Goal: Task Accomplishment & Management: Complete application form

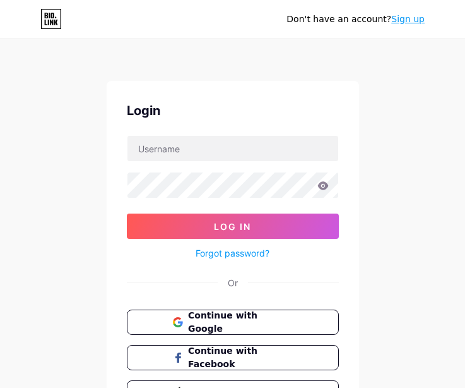
click at [403, 24] on link "Sign up" at bounding box center [407, 19] width 33 height 10
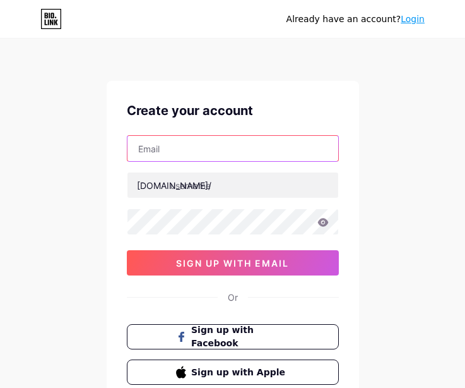
click at [229, 151] on input "text" at bounding box center [233, 148] width 211 height 25
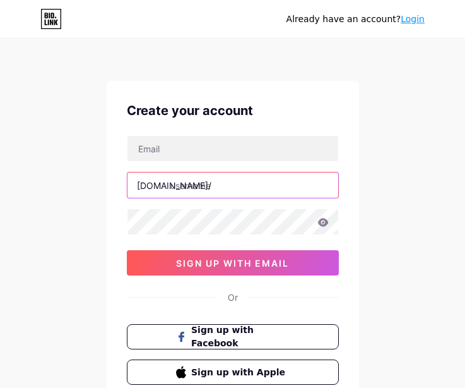
click at [177, 186] on input "text" at bounding box center [233, 184] width 211 height 25
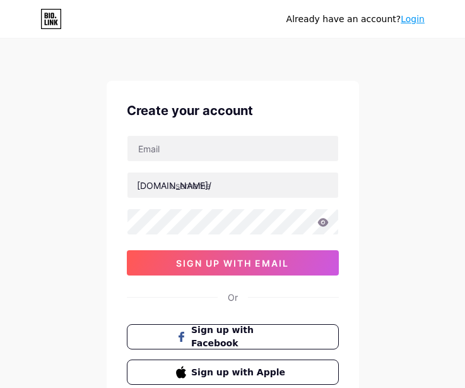
drag, startPoint x: 431, startPoint y: 204, endPoint x: 422, endPoint y: 201, distance: 9.4
click at [431, 204] on div "Already have an account? Login Create your account [DOMAIN_NAME]/ 0cAFcWeA6mm6X…" at bounding box center [232, 241] width 465 height 483
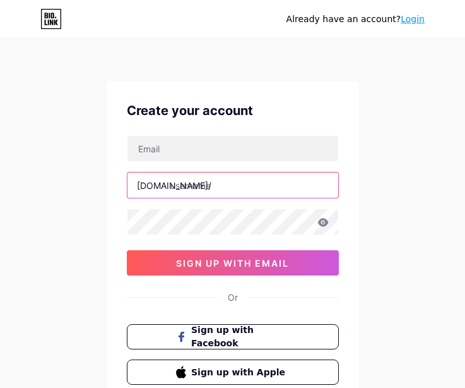
click at [210, 181] on input "text" at bounding box center [233, 184] width 211 height 25
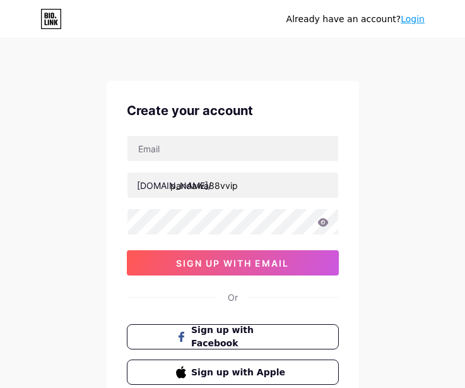
drag, startPoint x: 441, startPoint y: 210, endPoint x: 326, endPoint y: 205, distance: 115.0
click at [441, 210] on div "Already have an account? Login Create your account [DOMAIN_NAME]/ pandawa88vvip…" at bounding box center [232, 241] width 465 height 483
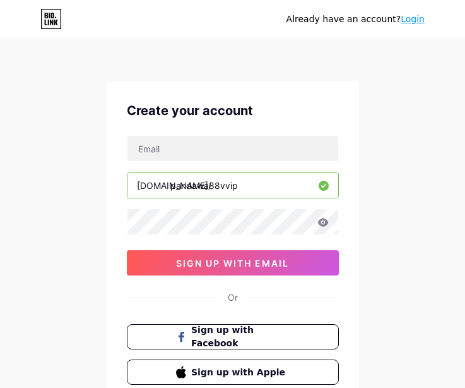
click at [259, 187] on input "pandawa88vvip" at bounding box center [233, 184] width 211 height 25
type input "pandawa88vip"
click at [422, 227] on div "Already have an account? Login Create your account [DOMAIN_NAME]/ pandawa88vip …" at bounding box center [232, 241] width 465 height 483
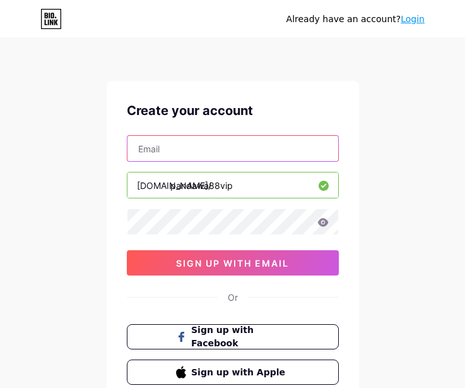
click at [191, 148] on input "text" at bounding box center [233, 148] width 211 height 25
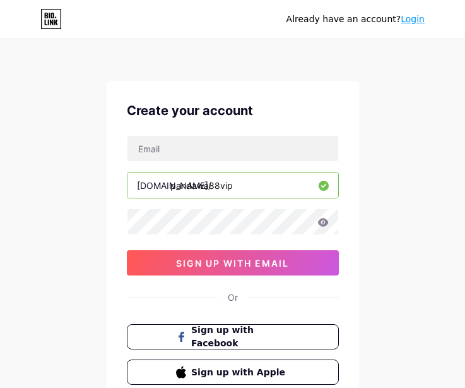
drag, startPoint x: 418, startPoint y: 212, endPoint x: 340, endPoint y: 198, distance: 79.5
click at [418, 212] on div "Already have an account? Login Create your account [DOMAIN_NAME]/ pandawa88vip …" at bounding box center [232, 241] width 465 height 483
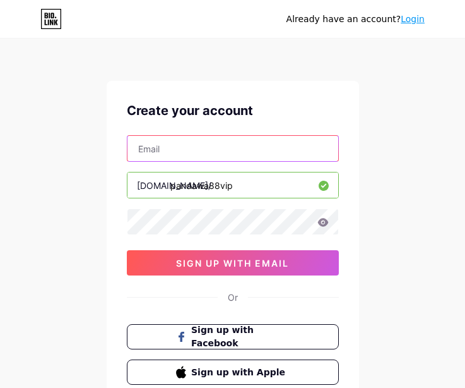
click at [207, 158] on input "text" at bounding box center [233, 148] width 211 height 25
paste input "[EMAIL_ADDRESS][DOMAIN_NAME]"
type input "[EMAIL_ADDRESS][DOMAIN_NAME]"
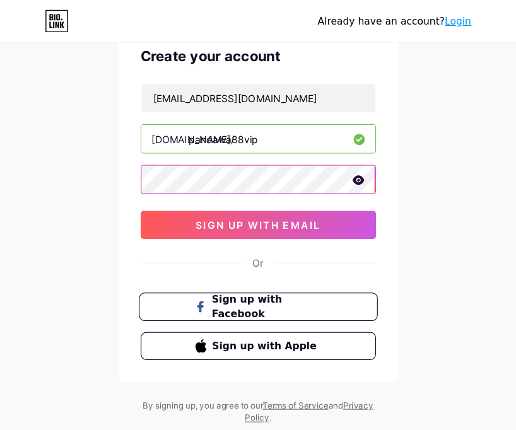
scroll to position [52, 0]
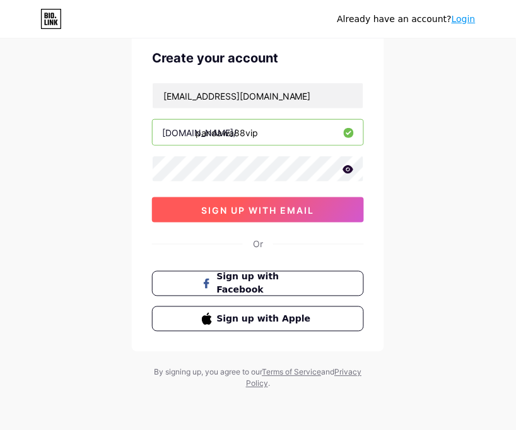
click at [270, 215] on span "sign up with email" at bounding box center [258, 210] width 113 height 11
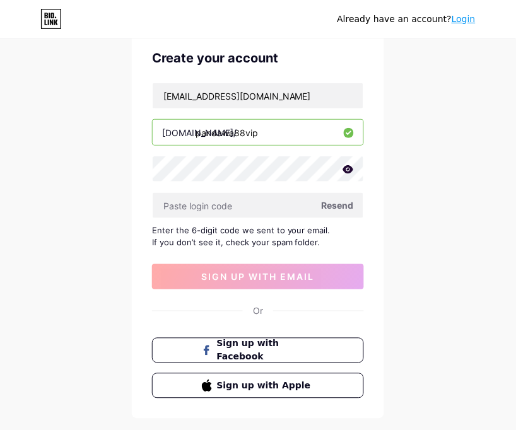
click at [400, 66] on div "Already have an account? Login Create your account [EMAIL_ADDRESS][DOMAIN_NAME]…" at bounding box center [258, 223] width 516 height 550
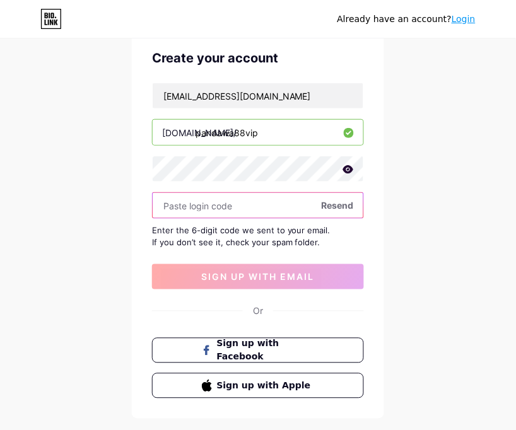
click at [215, 210] on input "text" at bounding box center [258, 205] width 211 height 25
paste input "163891"
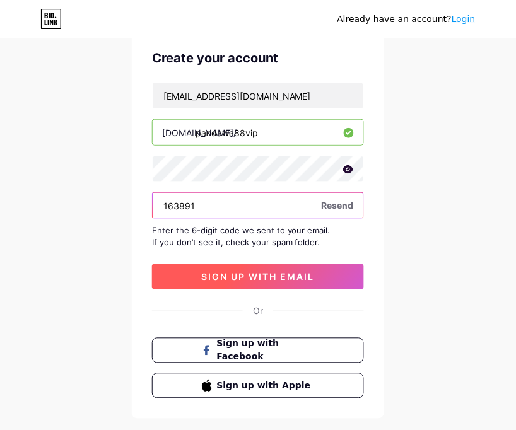
type input "163891"
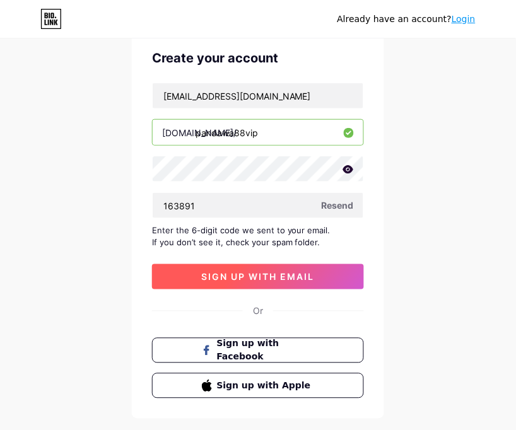
click at [263, 270] on button "sign up with email" at bounding box center [258, 276] width 212 height 25
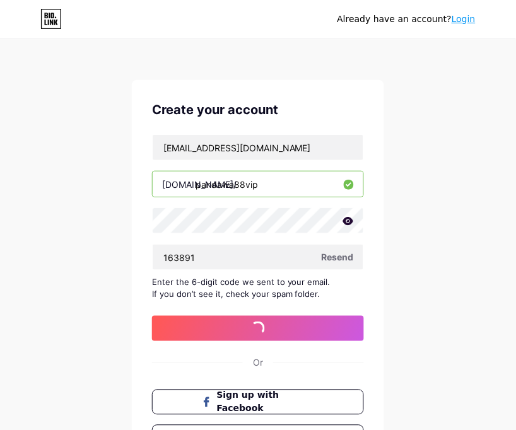
scroll to position [0, 0]
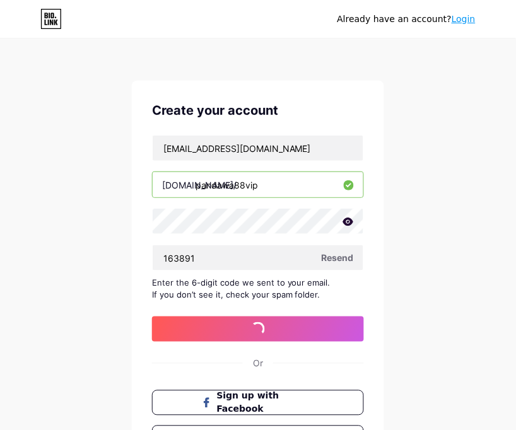
click at [465, 294] on div "Already have an account? Login Create your account [EMAIL_ADDRESS][DOMAIN_NAME]…" at bounding box center [258, 275] width 516 height 550
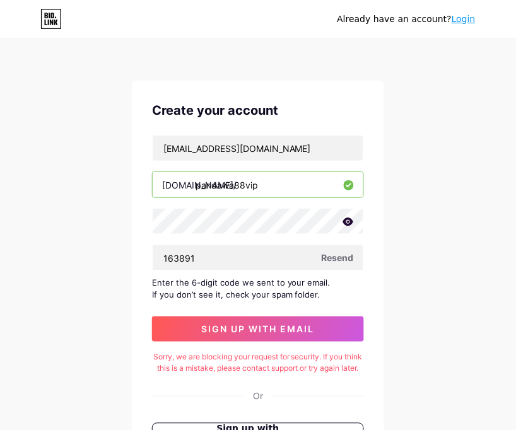
click at [226, 69] on div "Already have an account? Login Create your account [EMAIL_ADDRESS][DOMAIN_NAME]…" at bounding box center [258, 291] width 516 height 583
click at [465, 109] on div "Already have an account? Login Create your account [EMAIL_ADDRESS][DOMAIN_NAME]…" at bounding box center [258, 291] width 516 height 583
click at [457, 74] on div "Already have an account? Login Create your account [EMAIL_ADDRESS][DOMAIN_NAME]…" at bounding box center [258, 291] width 516 height 583
